Goal: Transaction & Acquisition: Purchase product/service

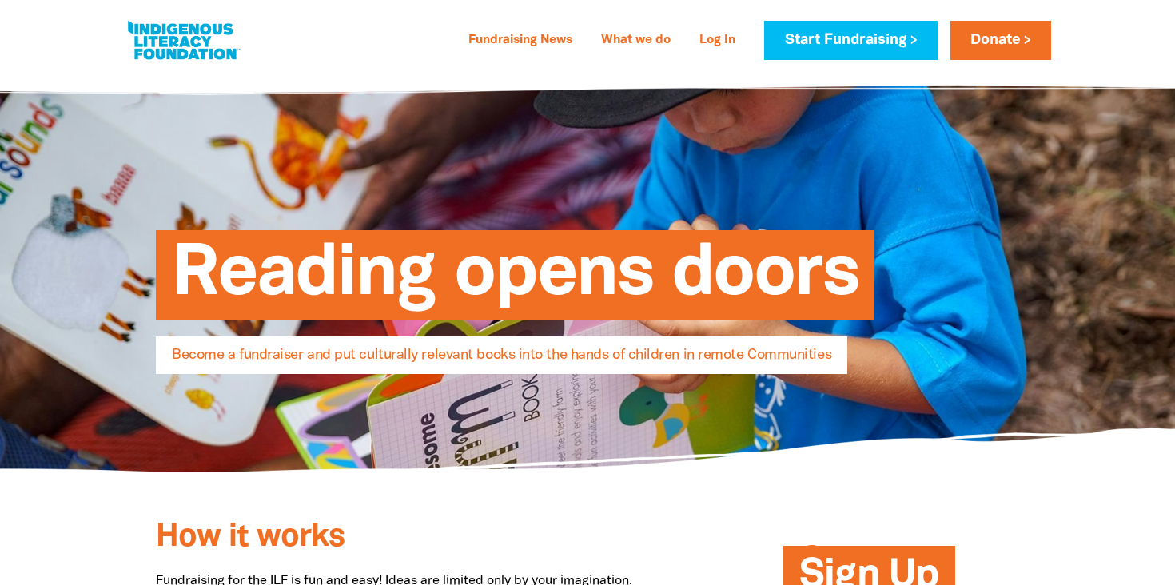
select select "AU"
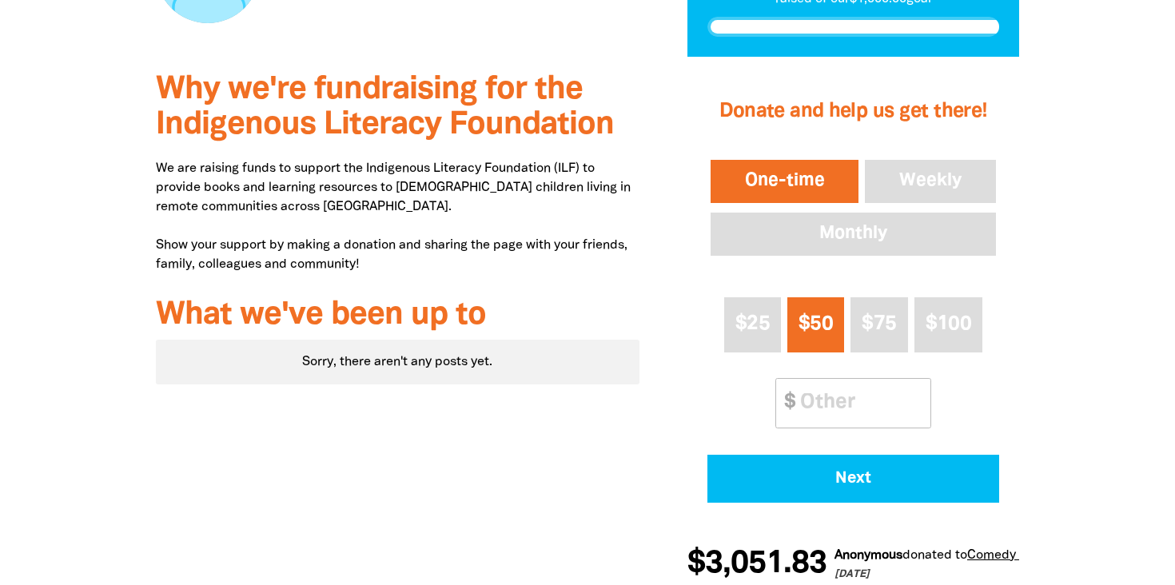
scroll to position [473, 0]
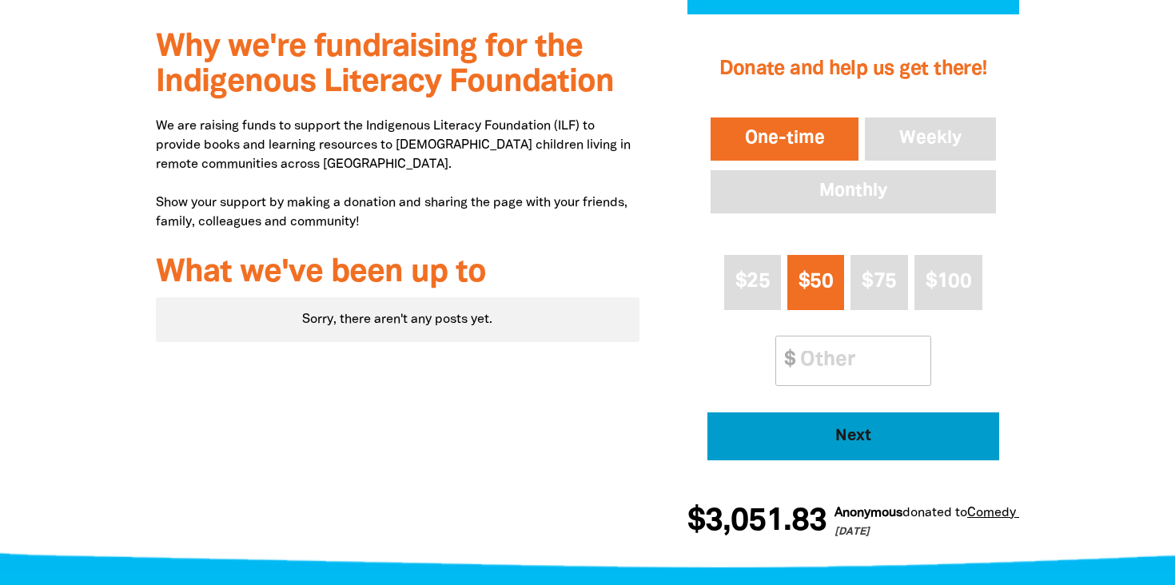
click at [854, 436] on span "Next" at bounding box center [853, 437] width 248 height 16
select select "AU"
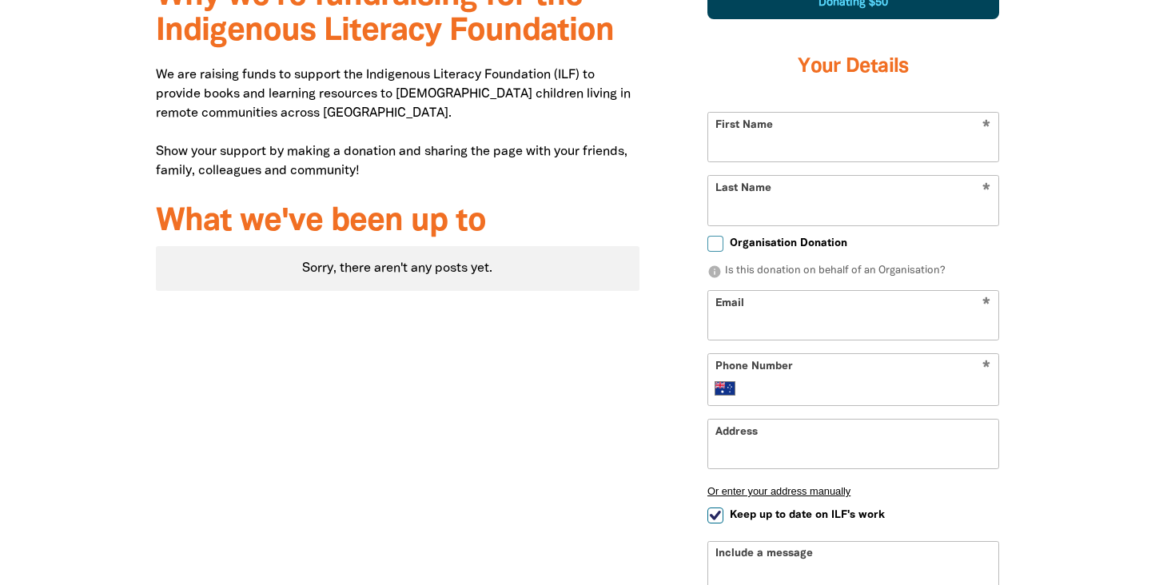
scroll to position [538, 0]
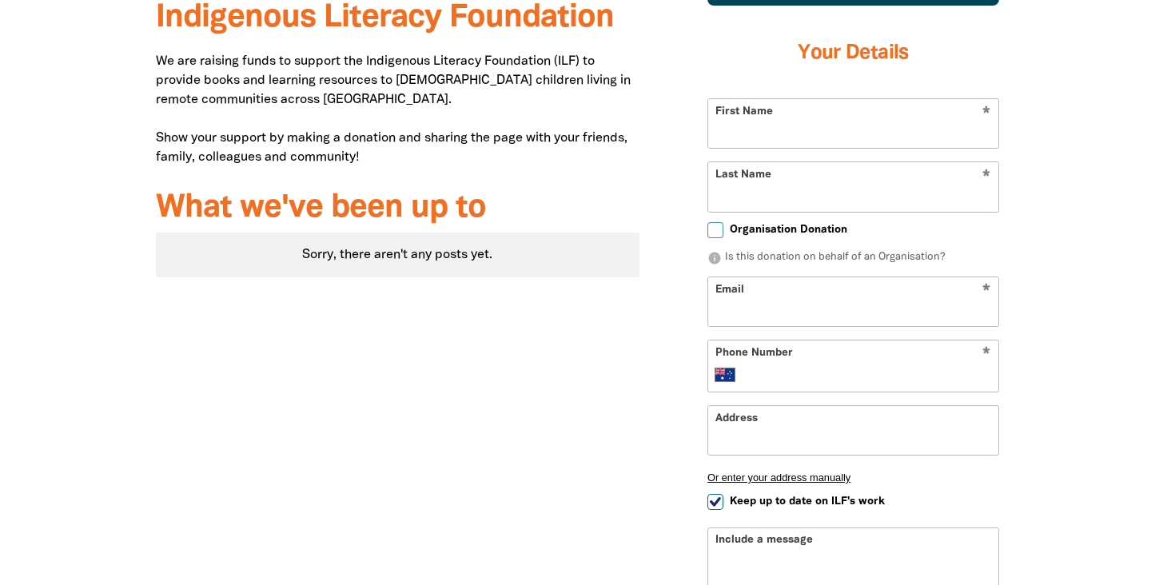
click at [713, 231] on input "Organisation Donation" at bounding box center [716, 230] width 16 height 16
checkbox input "true"
select select "AU"
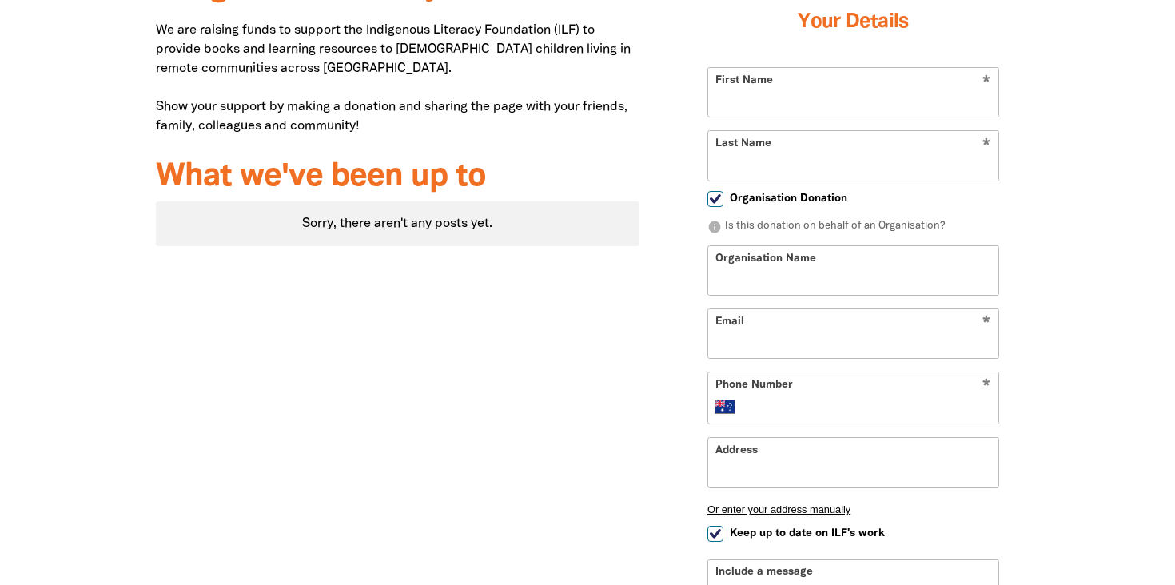
scroll to position [564, 0]
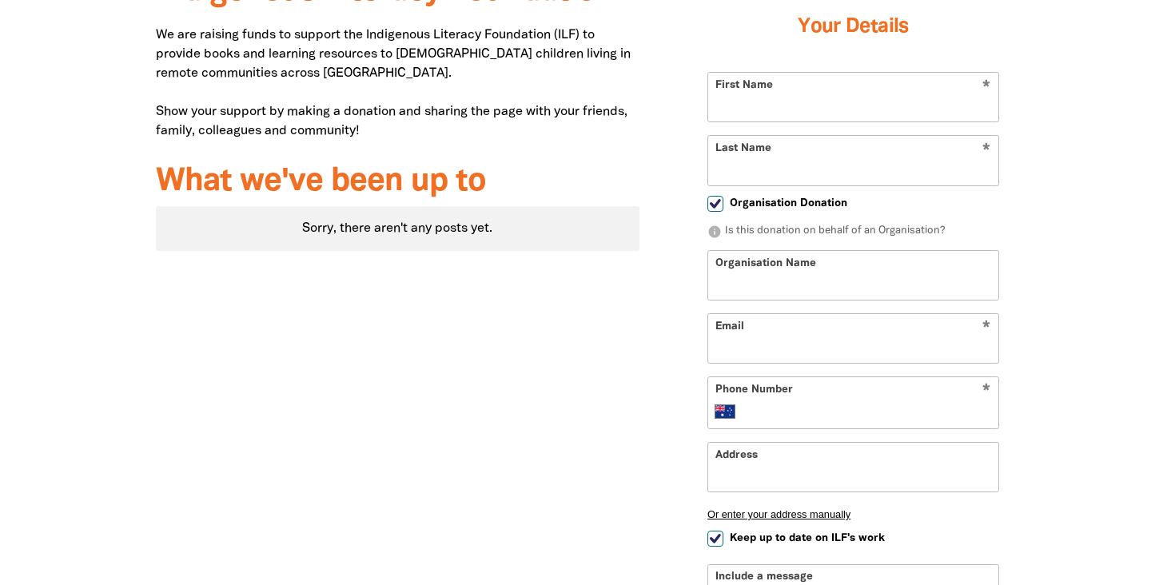
click at [713, 208] on input "Organisation Donation" at bounding box center [716, 204] width 16 height 16
checkbox input "false"
select select "AU"
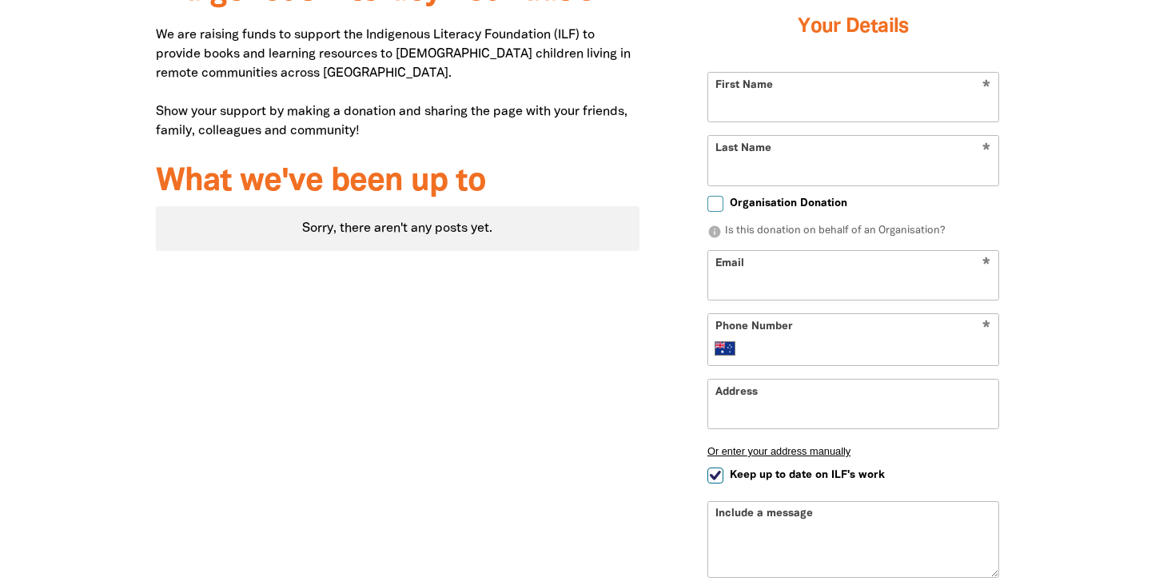
drag, startPoint x: 713, startPoint y: 208, endPoint x: 719, endPoint y: 190, distance: 18.5
click at [715, 197] on input "Organisation Donation" at bounding box center [716, 204] width 16 height 16
checkbox input "true"
select select "AU"
